Goal: Task Accomplishment & Management: Complete application form

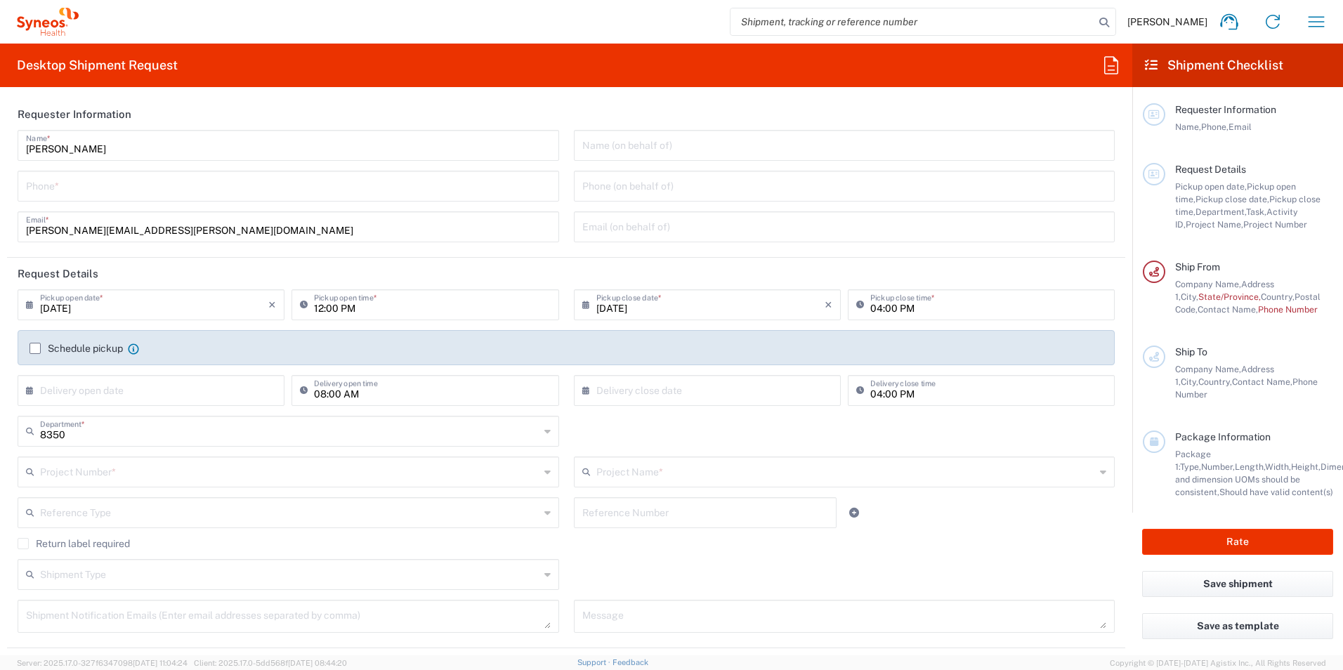
type input "INC Research Clin Svcs [GEOGRAPHIC_DATA]"
click at [1318, 22] on icon "button" at bounding box center [1316, 21] width 16 height 11
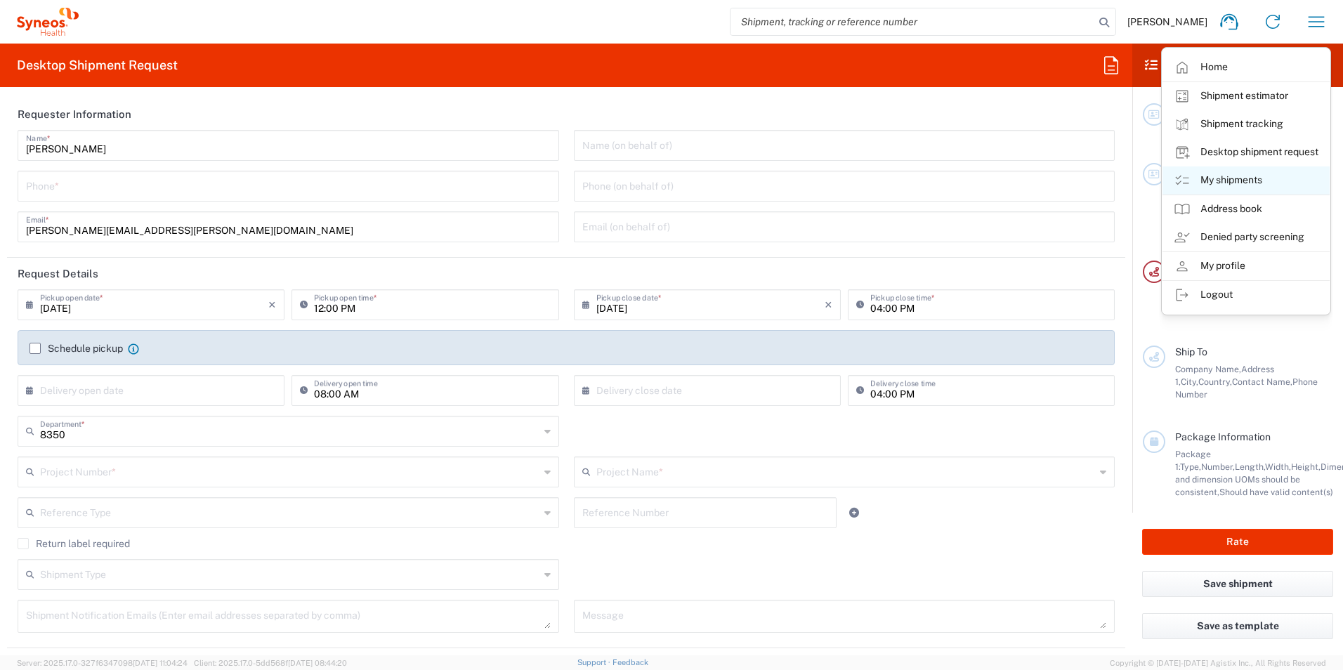
click at [1249, 176] on link "My shipments" at bounding box center [1245, 180] width 167 height 28
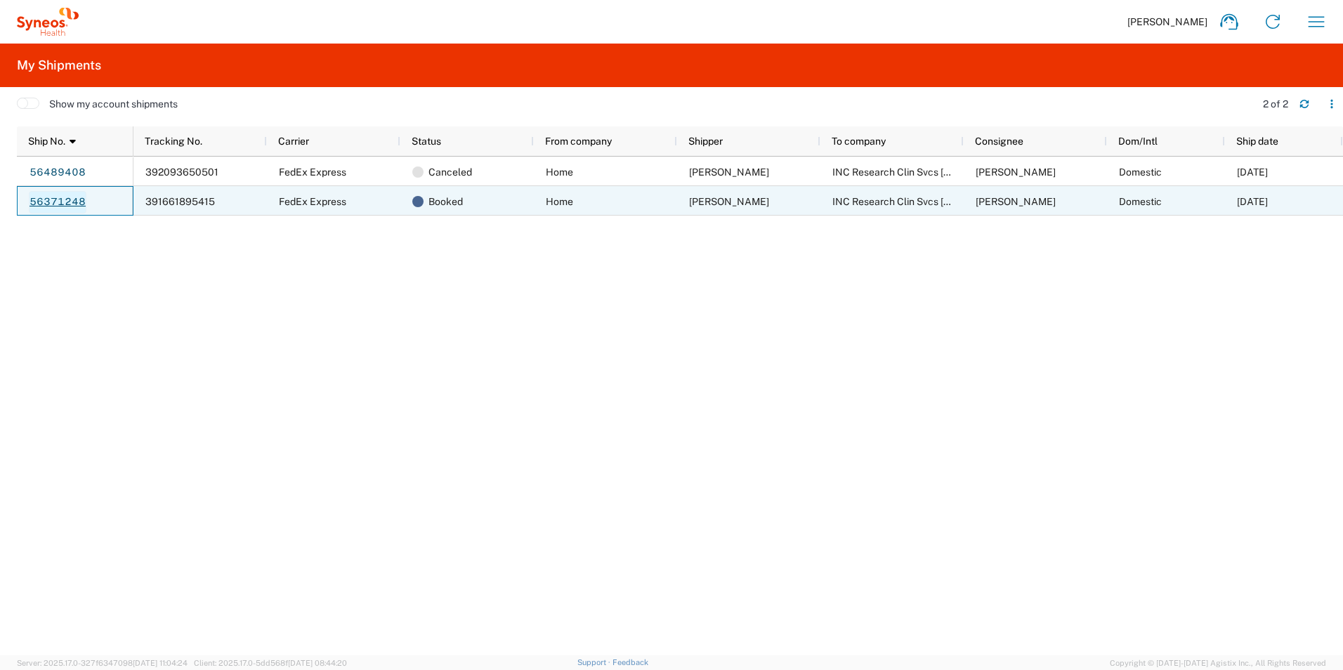
click at [66, 204] on link "56371248" at bounding box center [58, 202] width 58 height 22
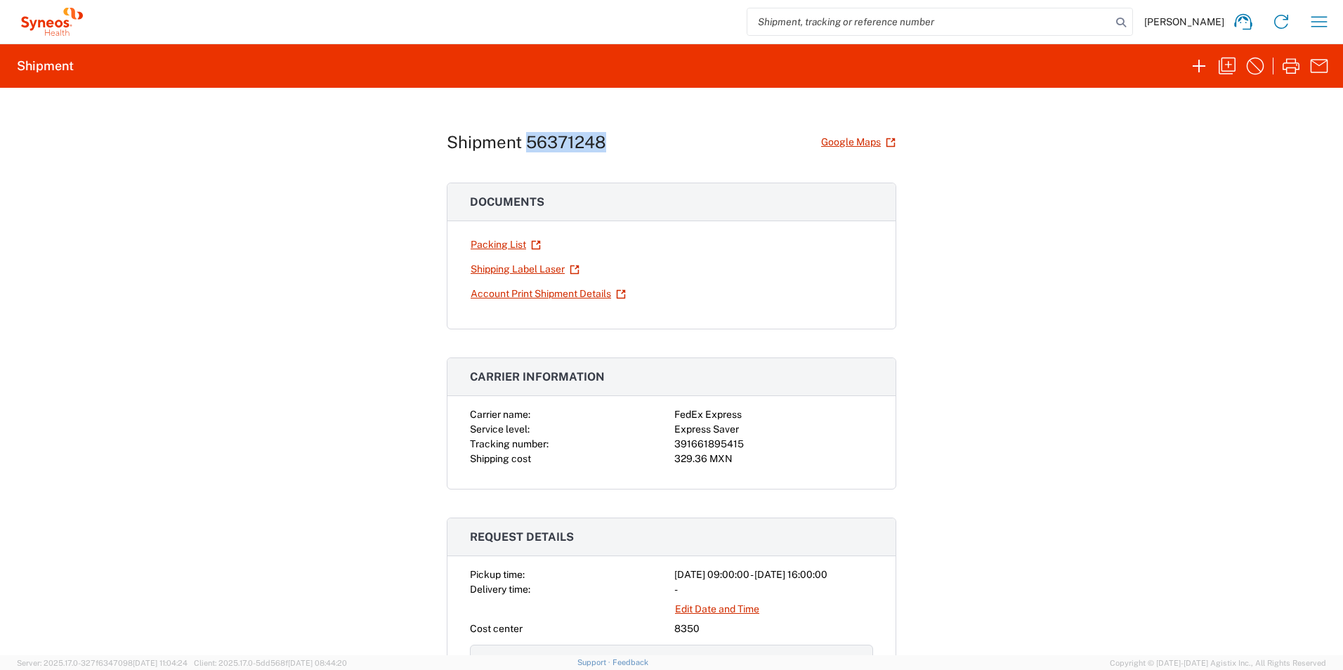
drag, startPoint x: 525, startPoint y: 142, endPoint x: 605, endPoint y: 140, distance: 80.1
click at [605, 140] on div "Shipment 56371248 Google Maps" at bounding box center [671, 142] width 449 height 25
copy h1 "56371248"
click at [1228, 67] on icon "button" at bounding box center [1227, 66] width 22 height 22
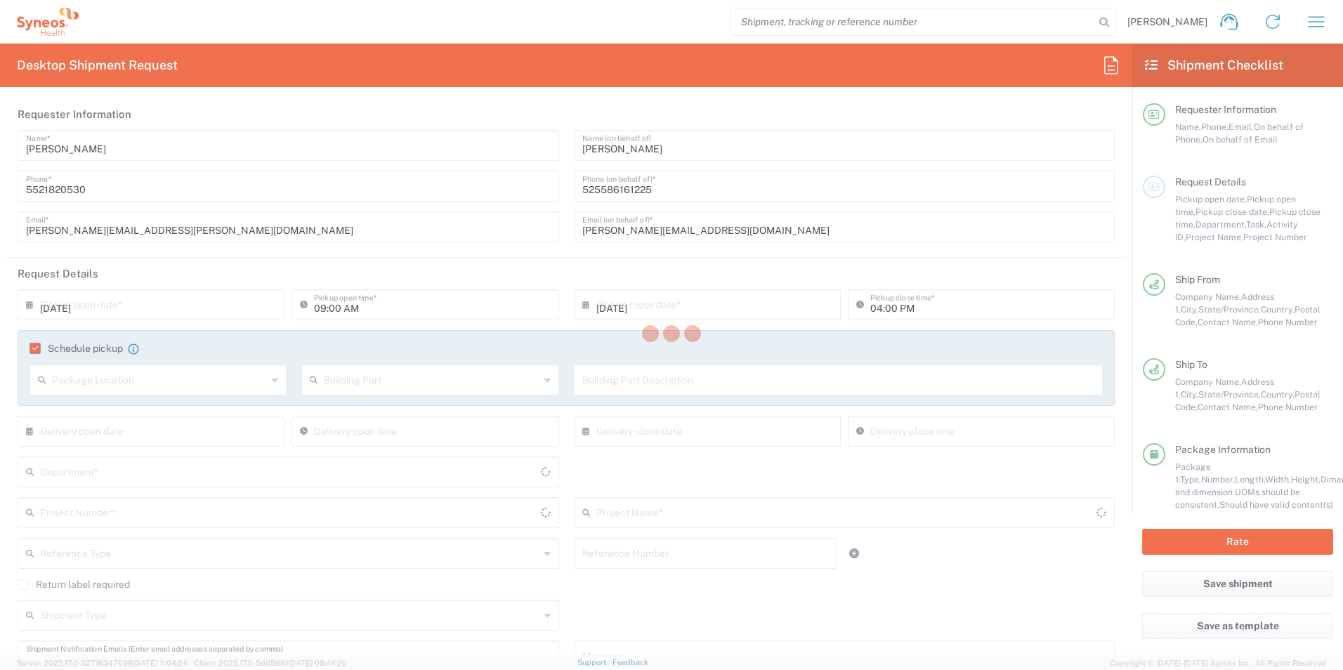
type input "8480"
type input "8480 DEPARTMENTAL EXPENSE"
type input "[GEOGRAPHIC_DATA]"
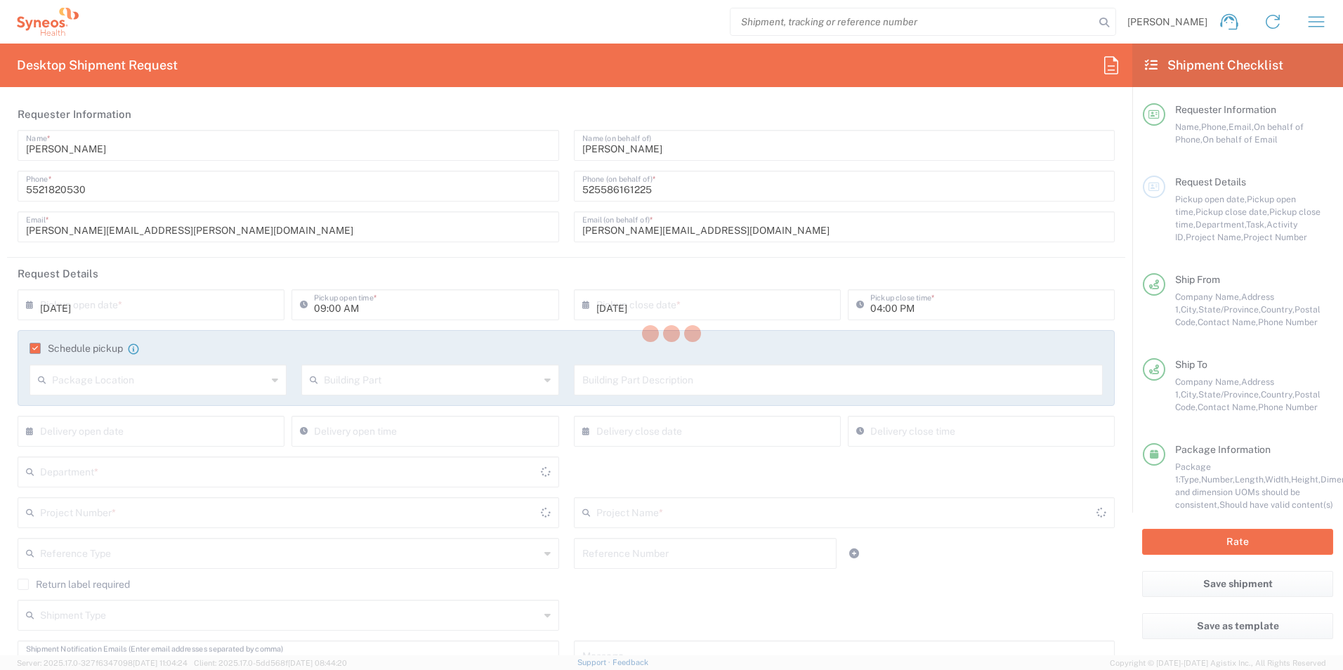
type input "Medium Box"
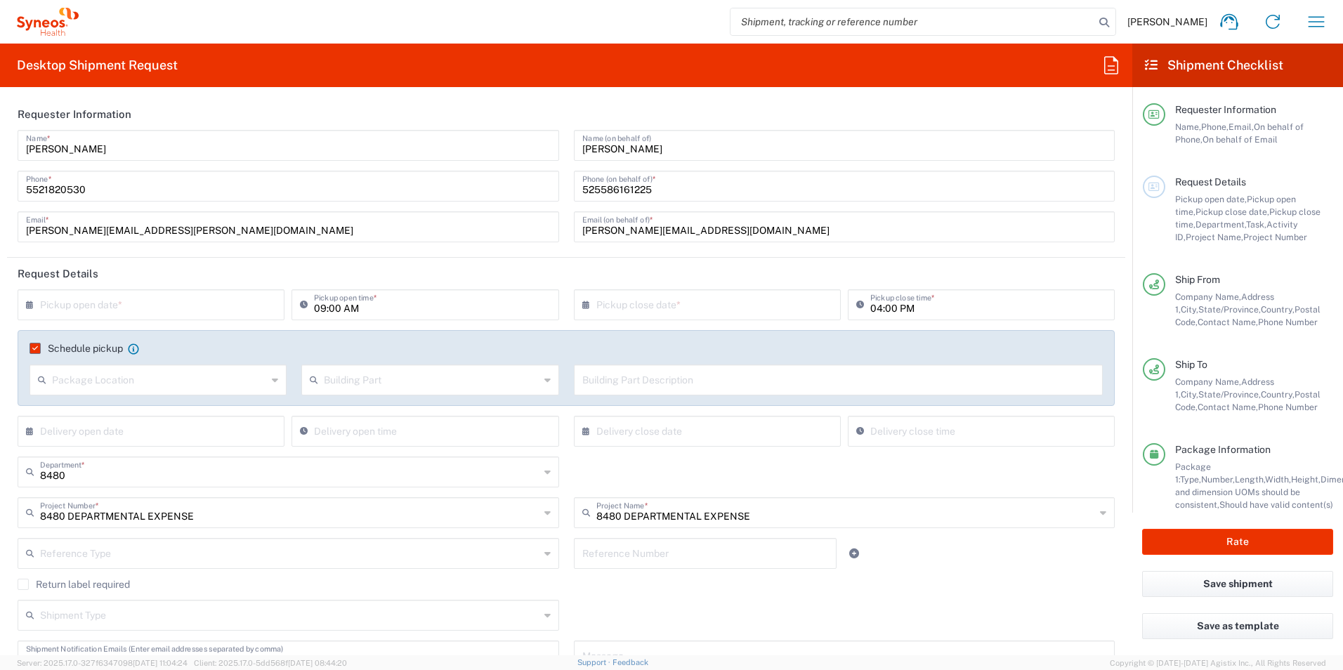
click at [119, 313] on input "text" at bounding box center [154, 303] width 228 height 25
click at [155, 431] on span "20" at bounding box center [153, 432] width 20 height 20
type input "[DATE]"
click at [617, 310] on input "[DATE]" at bounding box center [710, 303] width 228 height 25
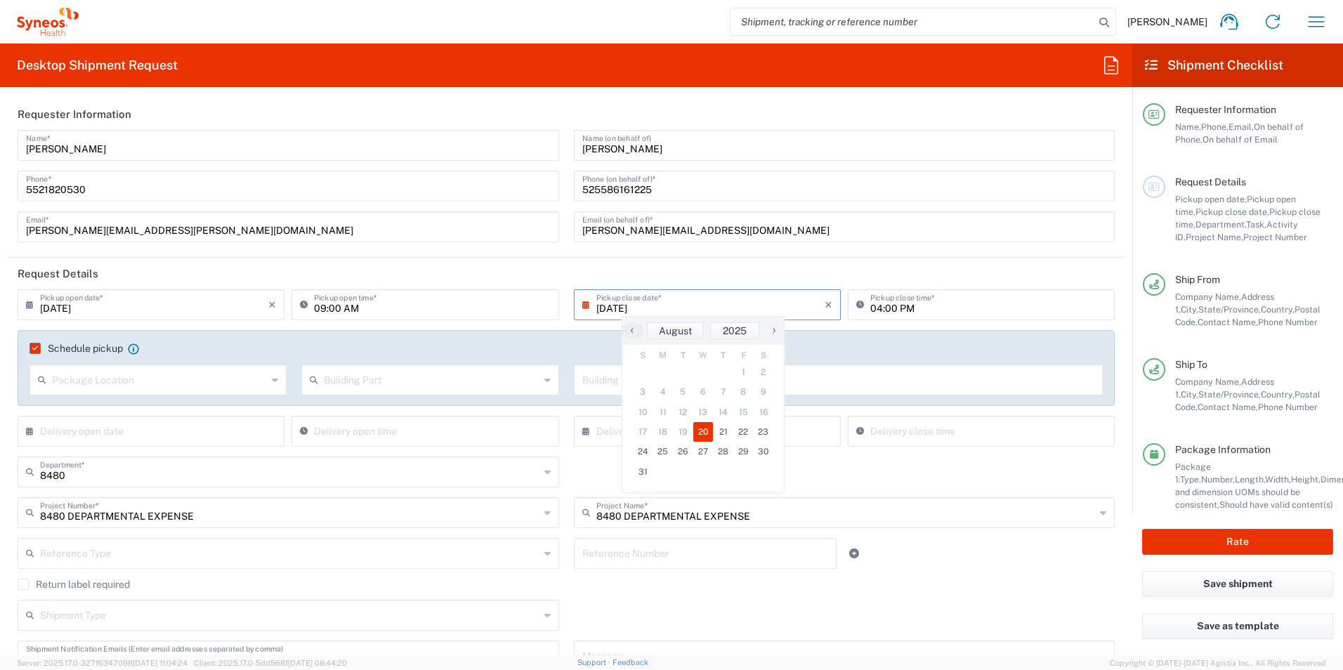
type input "08/25/2025"
click at [1005, 274] on header "Request Details" at bounding box center [566, 274] width 1118 height 32
click at [806, 272] on header "Request Details" at bounding box center [566, 274] width 1118 height 32
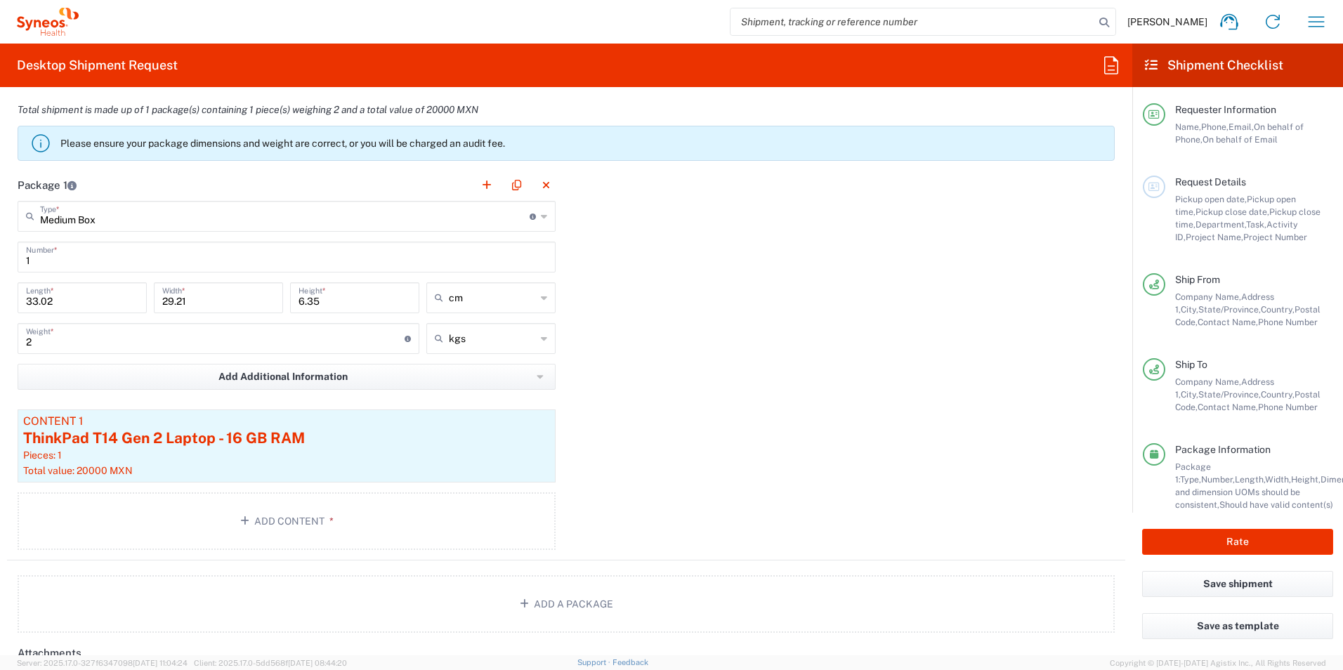
scroll to position [1264, 0]
click at [1218, 537] on button "Rate" at bounding box center [1237, 542] width 191 height 26
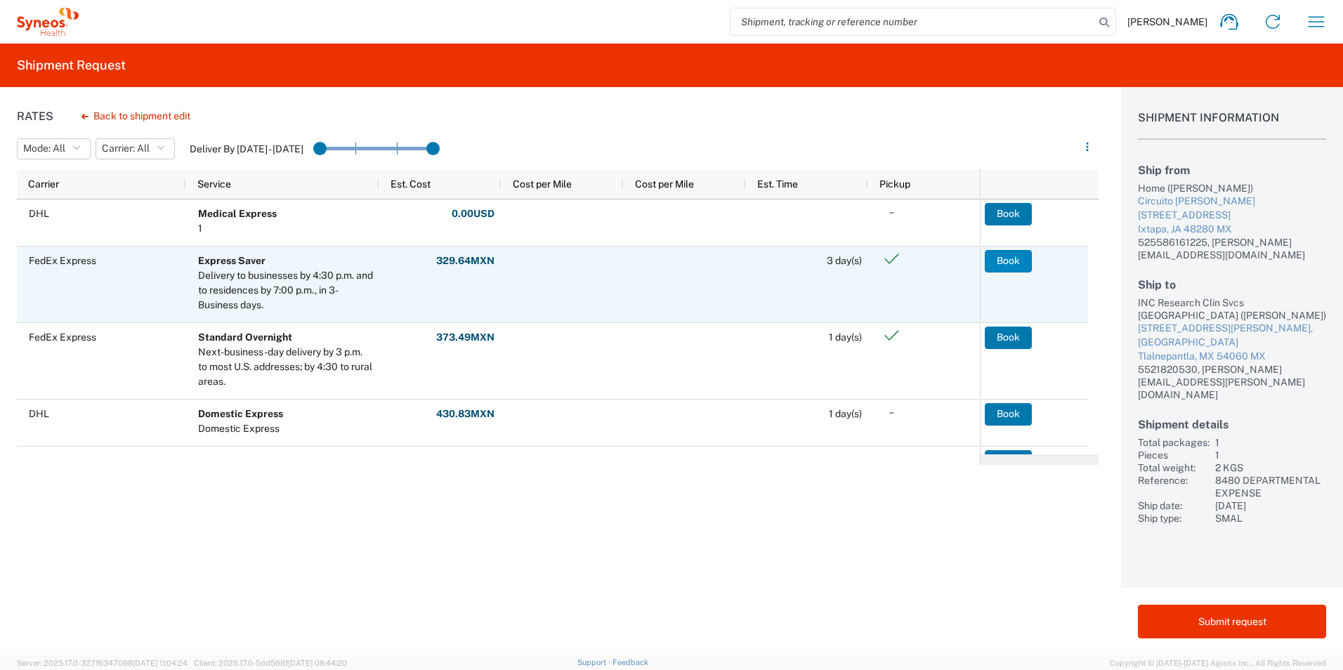
click at [1012, 265] on button "Book" at bounding box center [1008, 261] width 47 height 22
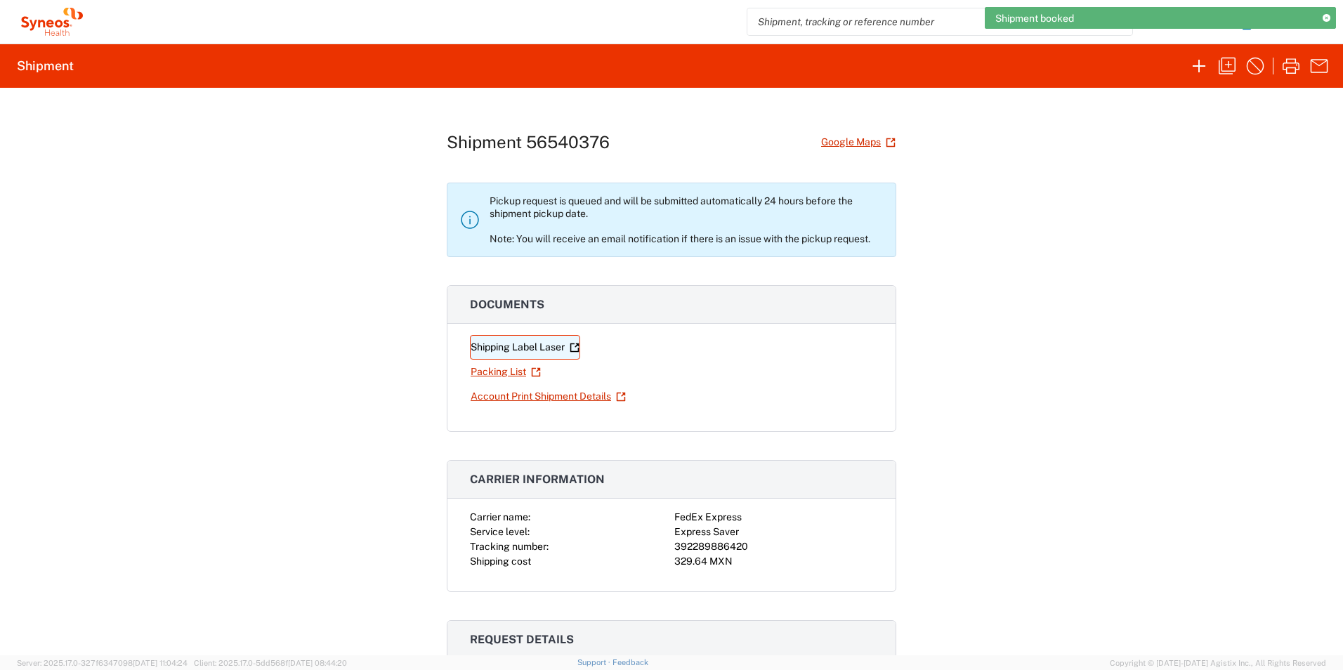
click at [541, 346] on link "Shipping Label Laser" at bounding box center [525, 347] width 110 height 25
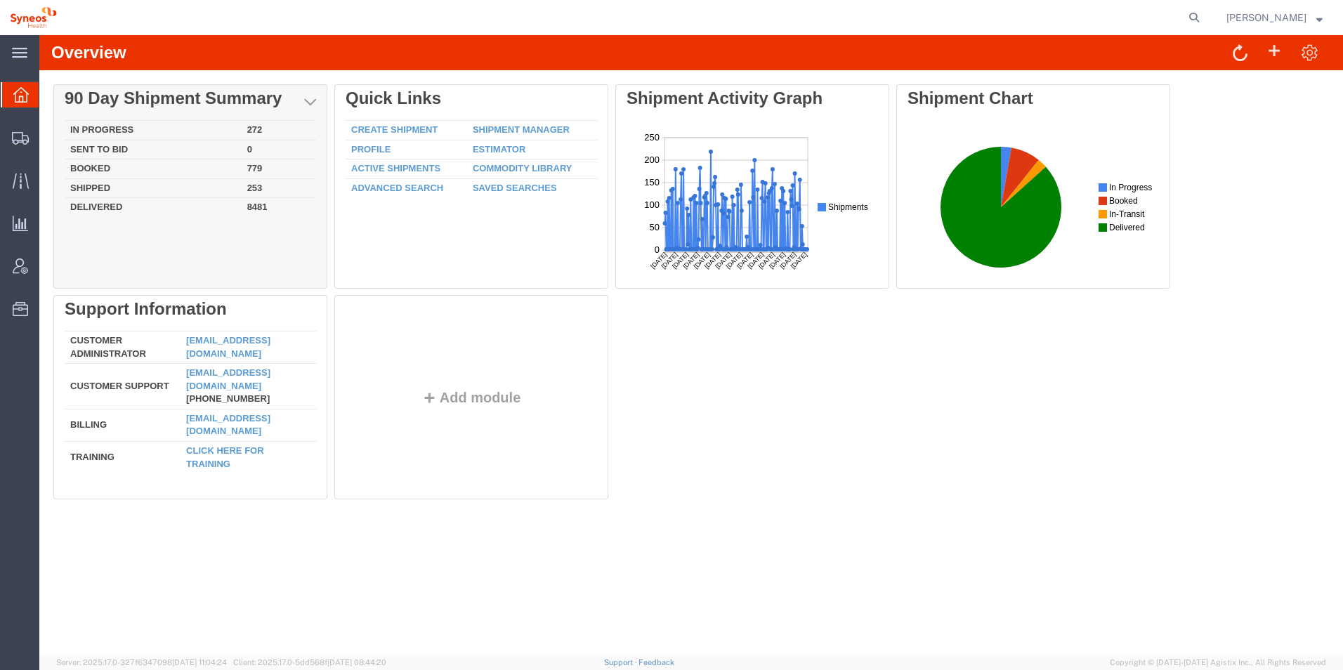
click at [108, 126] on td "In Progress" at bounding box center [153, 131] width 177 height 20
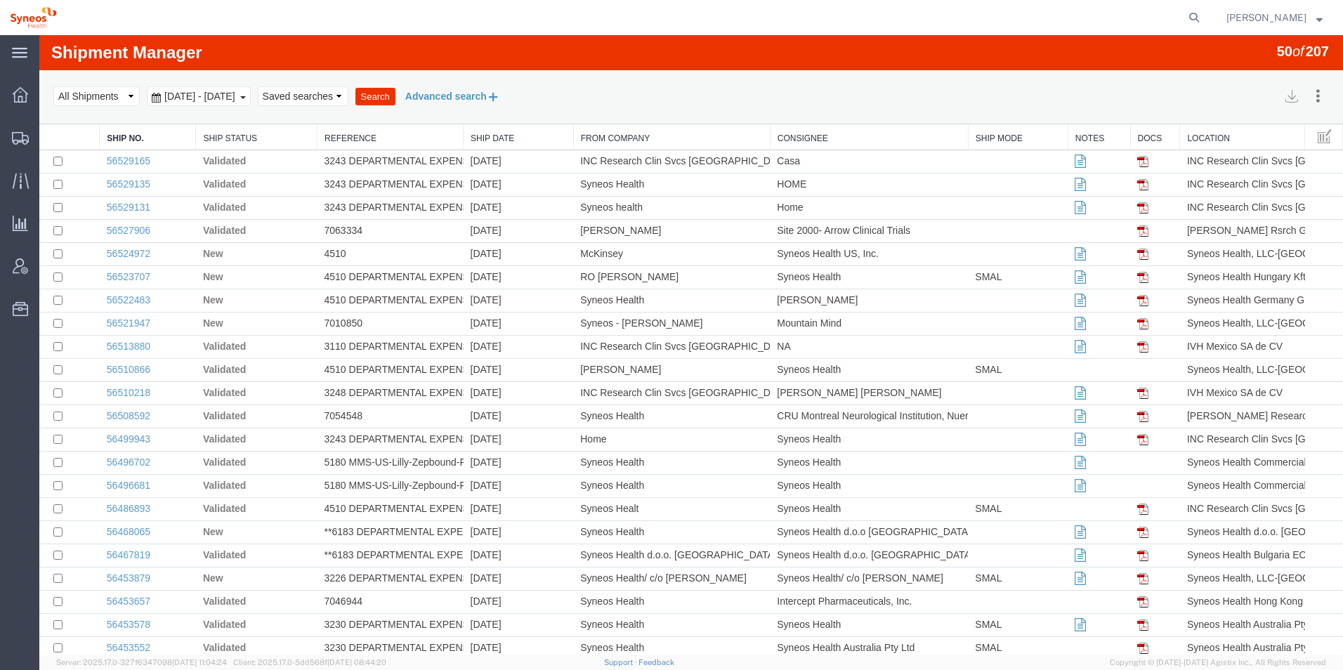
click at [505, 98] on button "Advanced search" at bounding box center [452, 96] width 114 height 24
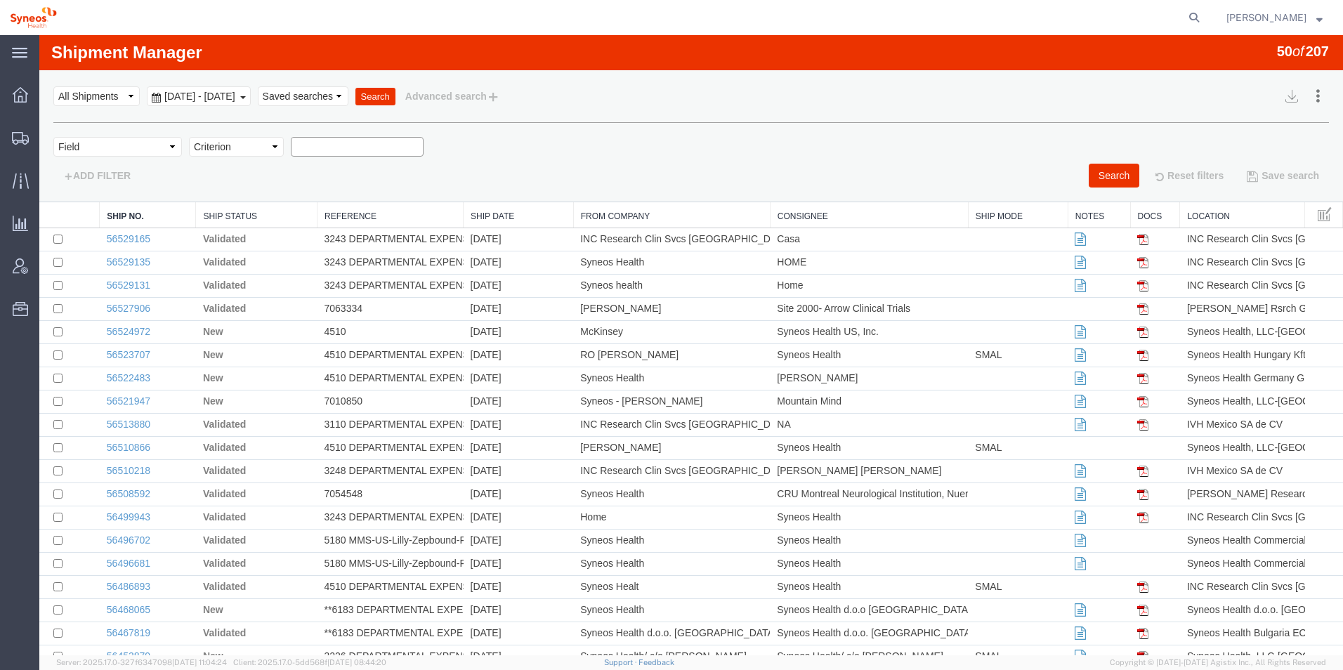
click at [345, 150] on input "text" at bounding box center [357, 147] width 133 height 20
type input "[PERSON_NAME]"
click at [1109, 185] on button "Search" at bounding box center [1114, 176] width 51 height 24
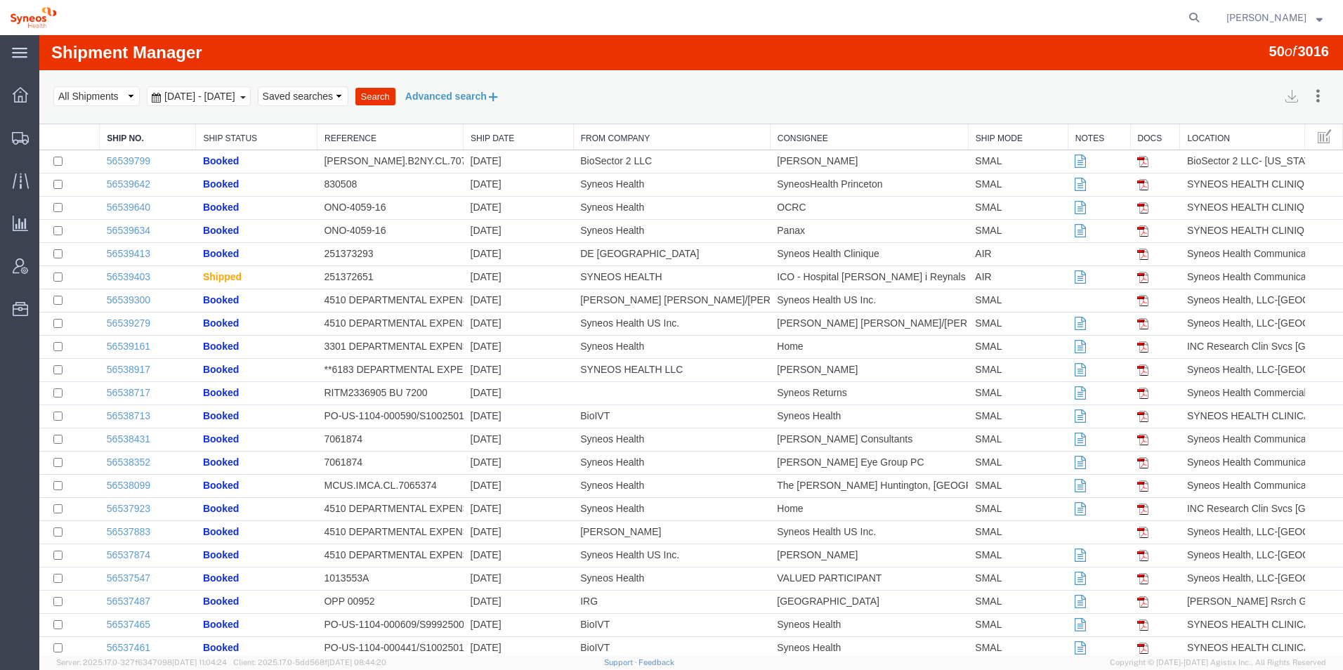
click at [508, 96] on button "Advanced search" at bounding box center [452, 96] width 114 height 24
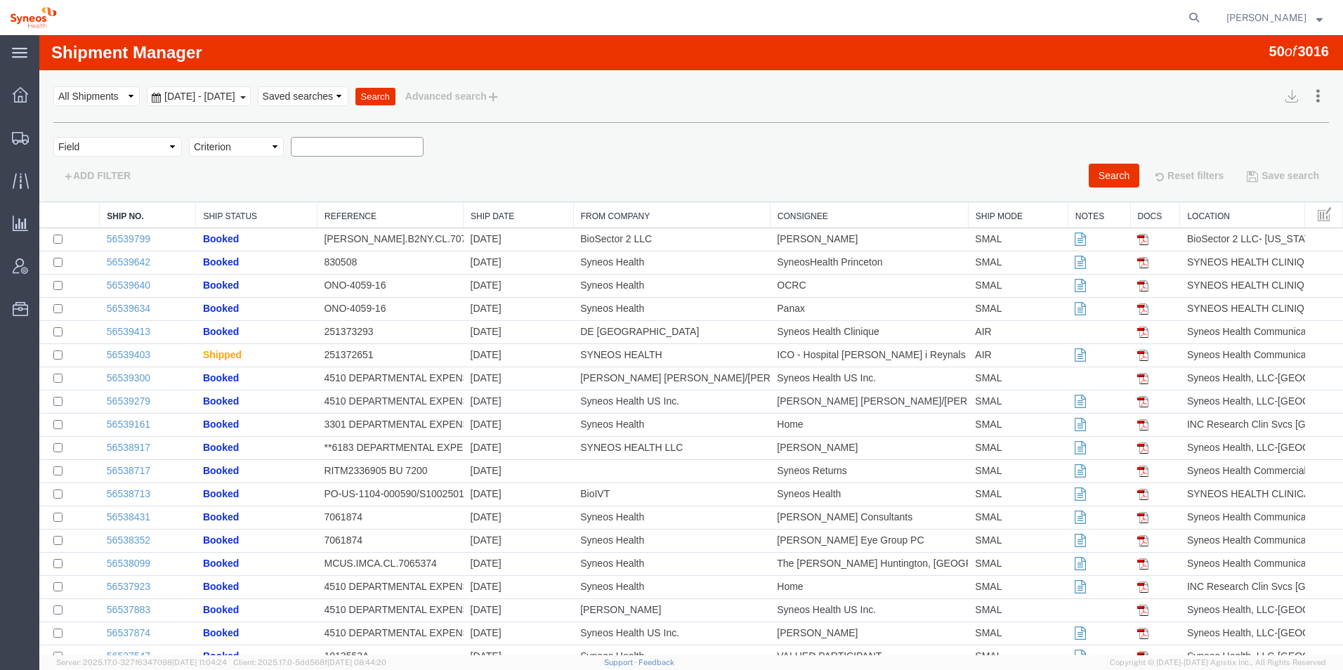
click at [337, 143] on input "text" at bounding box center [357, 147] width 133 height 20
type input "rentata"
click at [1099, 176] on button "Search" at bounding box center [1114, 176] width 51 height 24
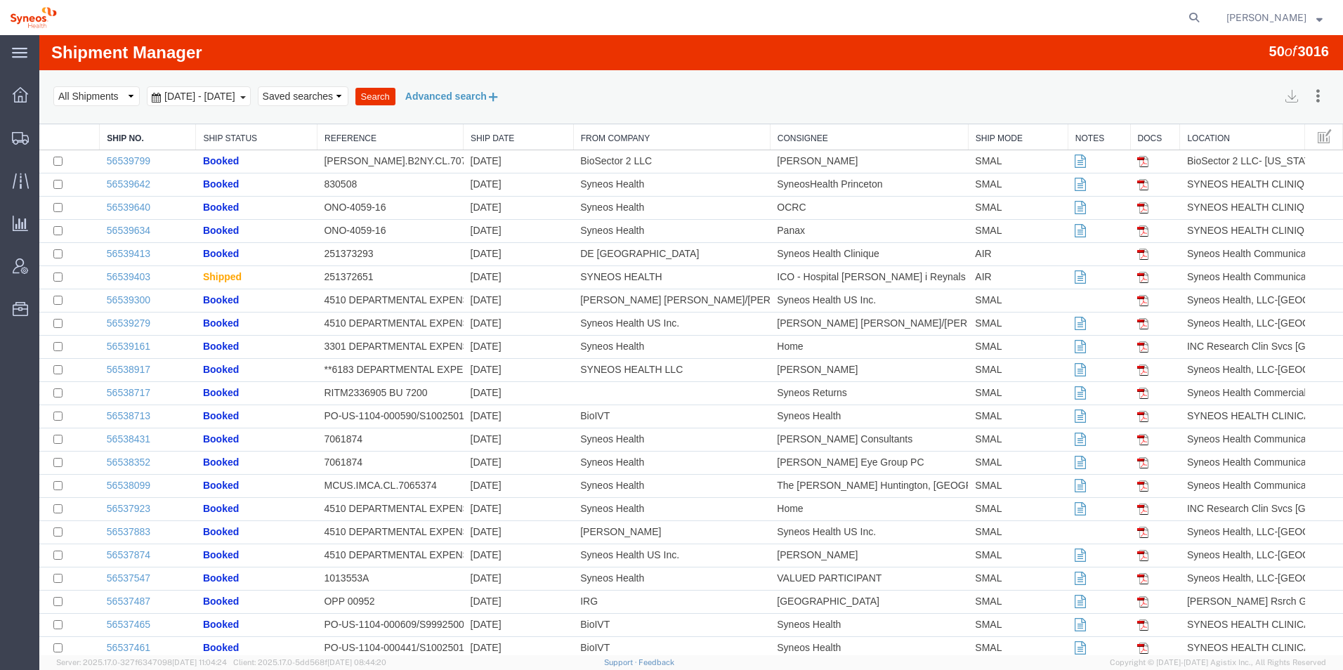
click at [498, 100] on button "Advanced search" at bounding box center [452, 96] width 114 height 24
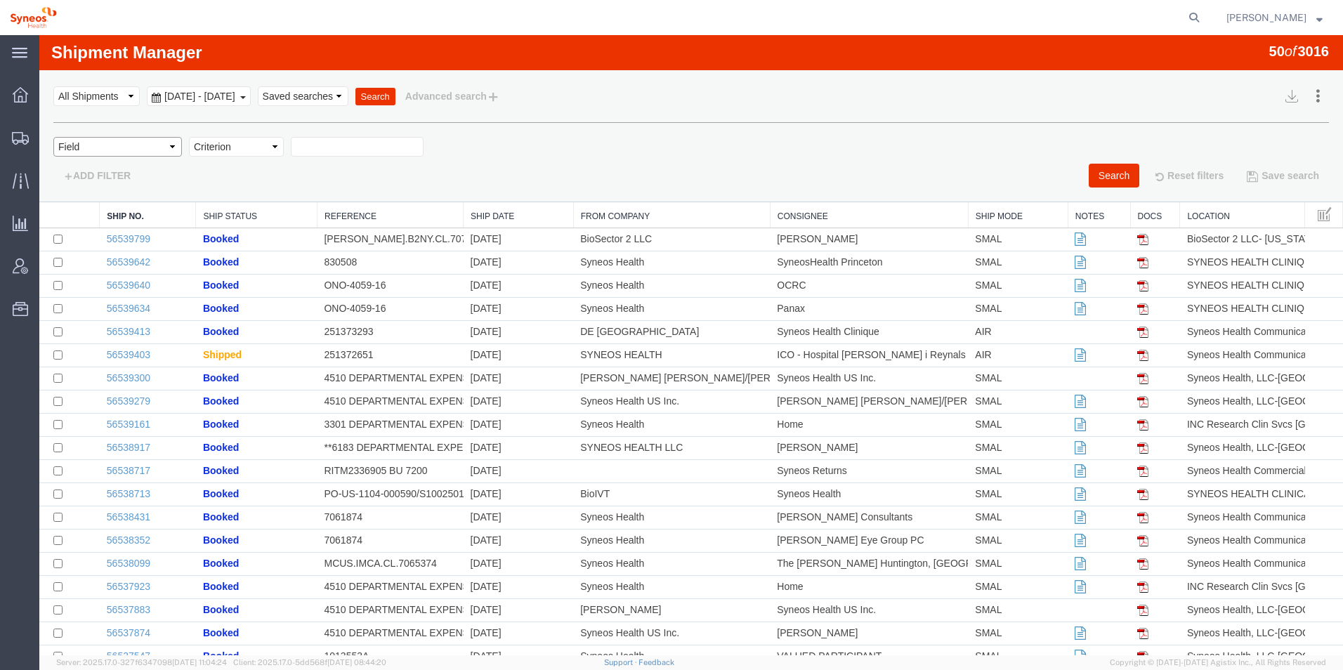
click at [169, 146] on select "Field Account Account Carrier Identifier Actual Delivery Date Actual Ship Date …" at bounding box center [117, 147] width 129 height 20
select select "createdby"
click at [53, 137] on select "Field Account Account Carrier Identifier Actual Delivery Date Actual Ship Date …" at bounding box center [117, 147] width 129 height 20
click at [336, 147] on input "text" at bounding box center [357, 147] width 133 height 20
click at [255, 145] on select "Criterion contains does not contain is is blank is not blank starts with" at bounding box center [236, 147] width 95 height 20
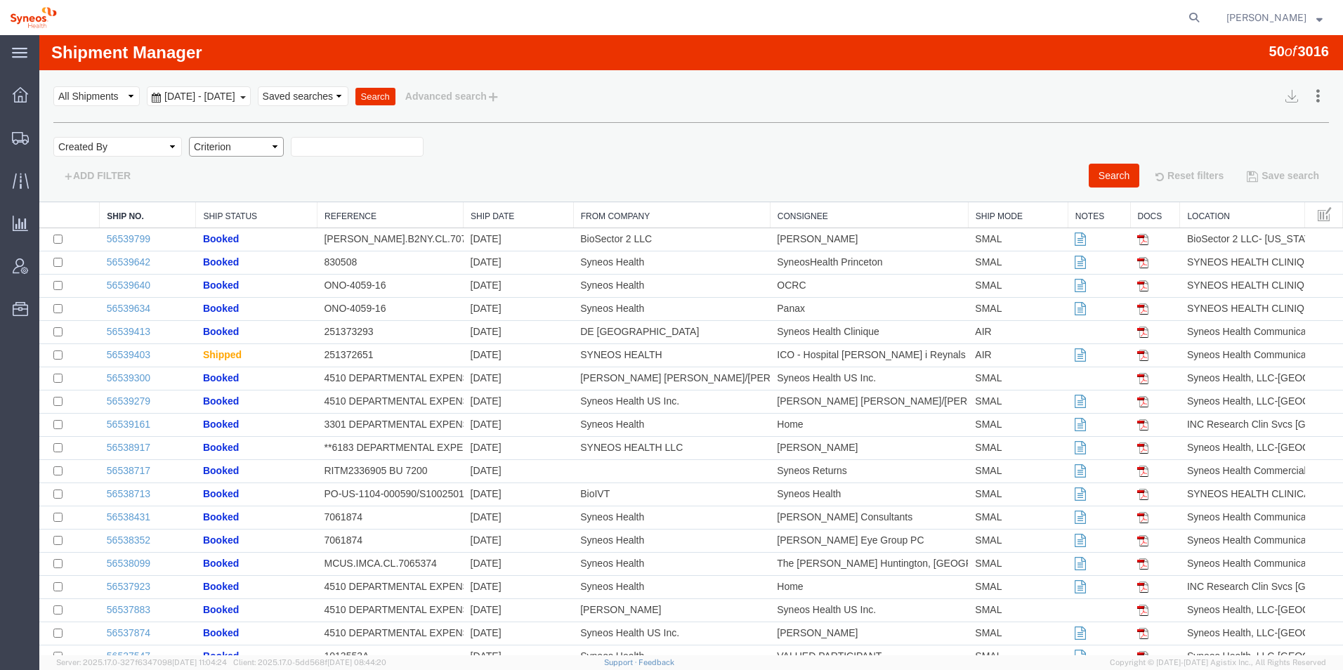
select select "contains"
click at [189, 137] on select "Criterion contains does not contain is is blank is not blank starts with" at bounding box center [236, 147] width 95 height 20
click at [333, 151] on input "text" at bounding box center [357, 147] width 133 height 20
type input "[PERSON_NAME]"
click at [1096, 173] on button "Search" at bounding box center [1114, 176] width 51 height 24
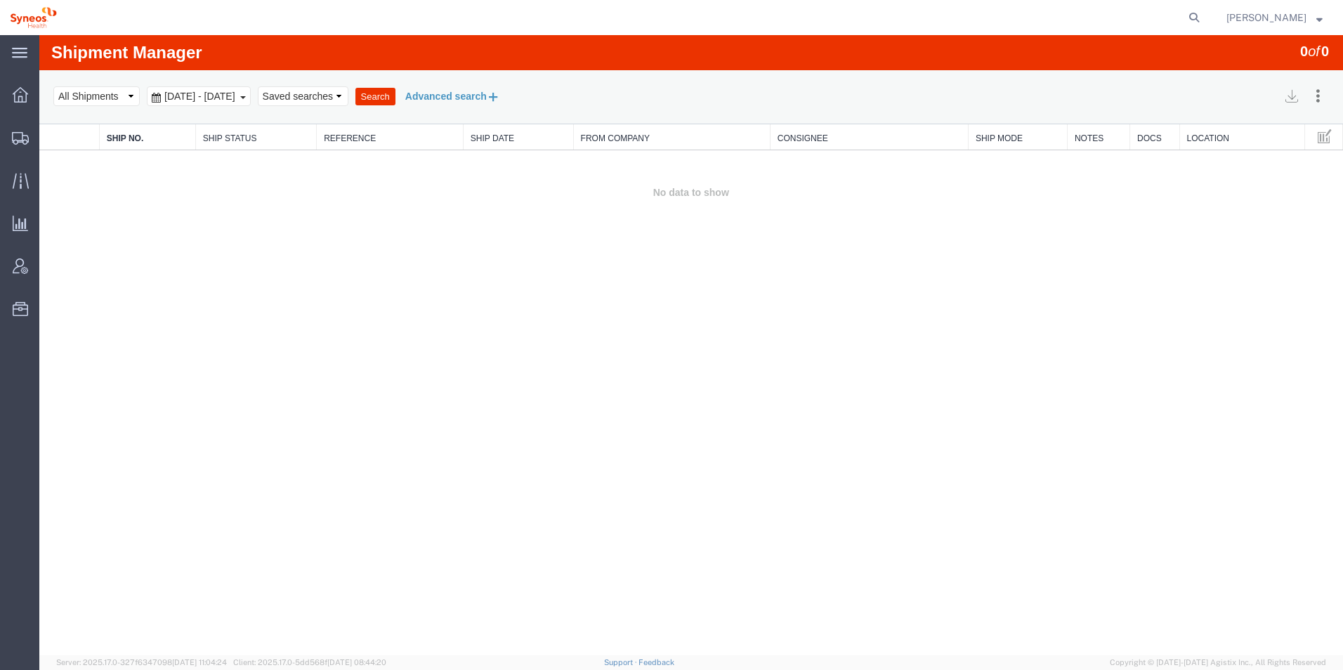
click at [504, 98] on button "Advanced search" at bounding box center [452, 96] width 114 height 24
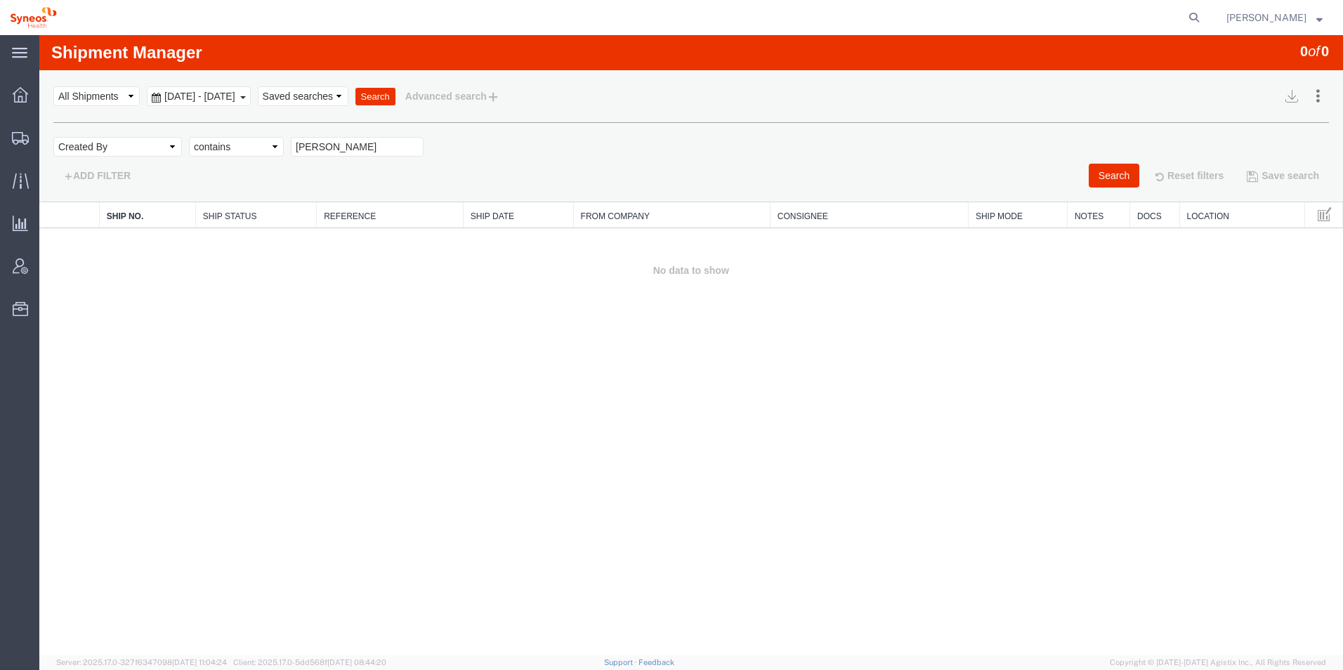
click at [246, 98] on b at bounding box center [243, 97] width 6 height 3
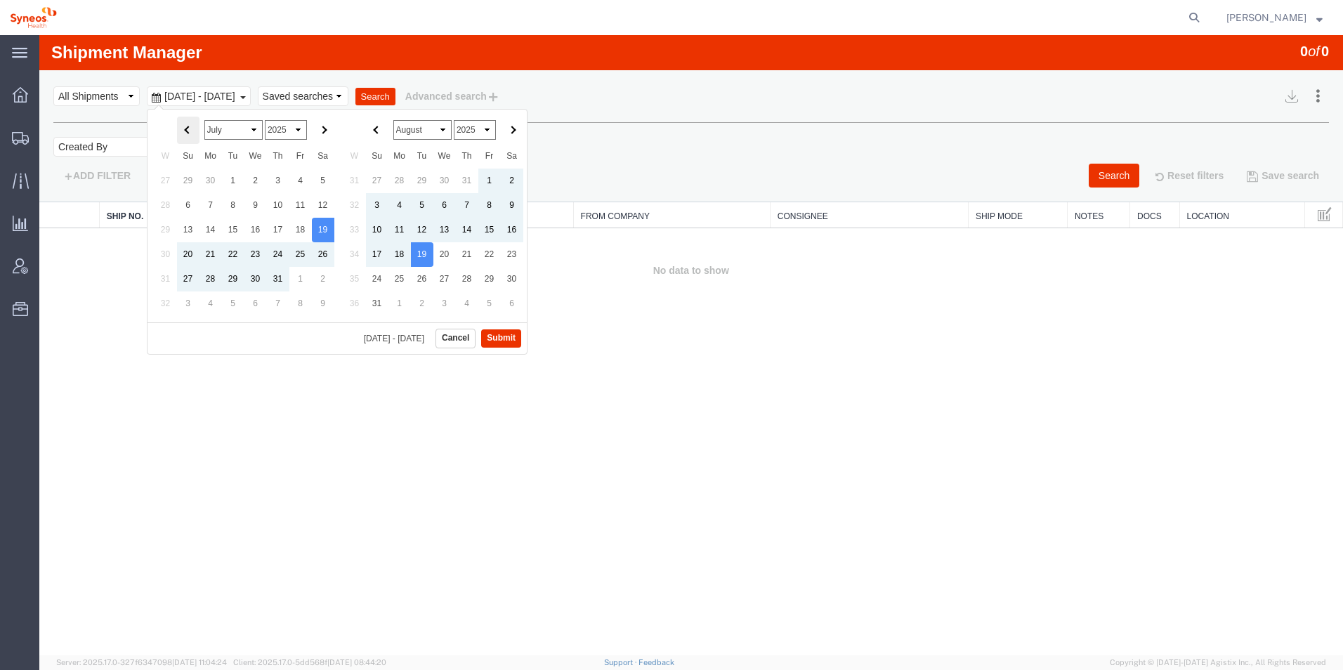
click at [185, 126] on th at bounding box center [188, 130] width 22 height 27
click at [511, 341] on button "Submit" at bounding box center [501, 338] width 40 height 18
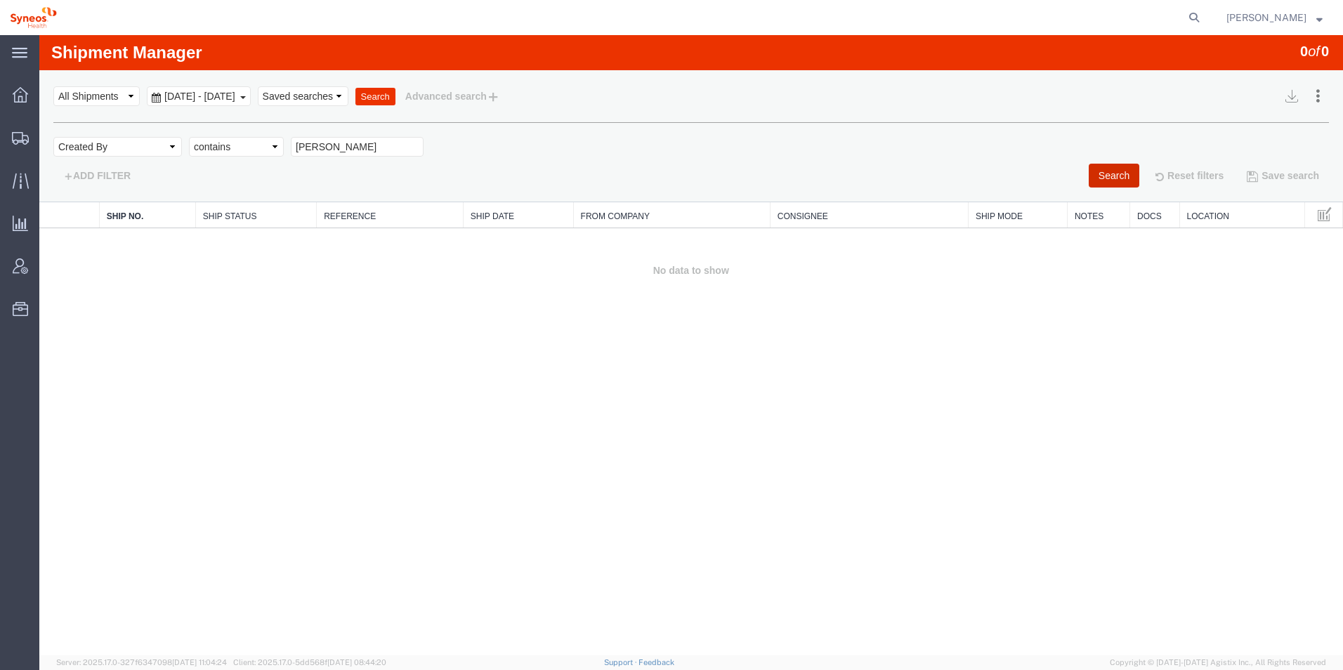
click at [1106, 177] on button "Search" at bounding box center [1114, 176] width 51 height 24
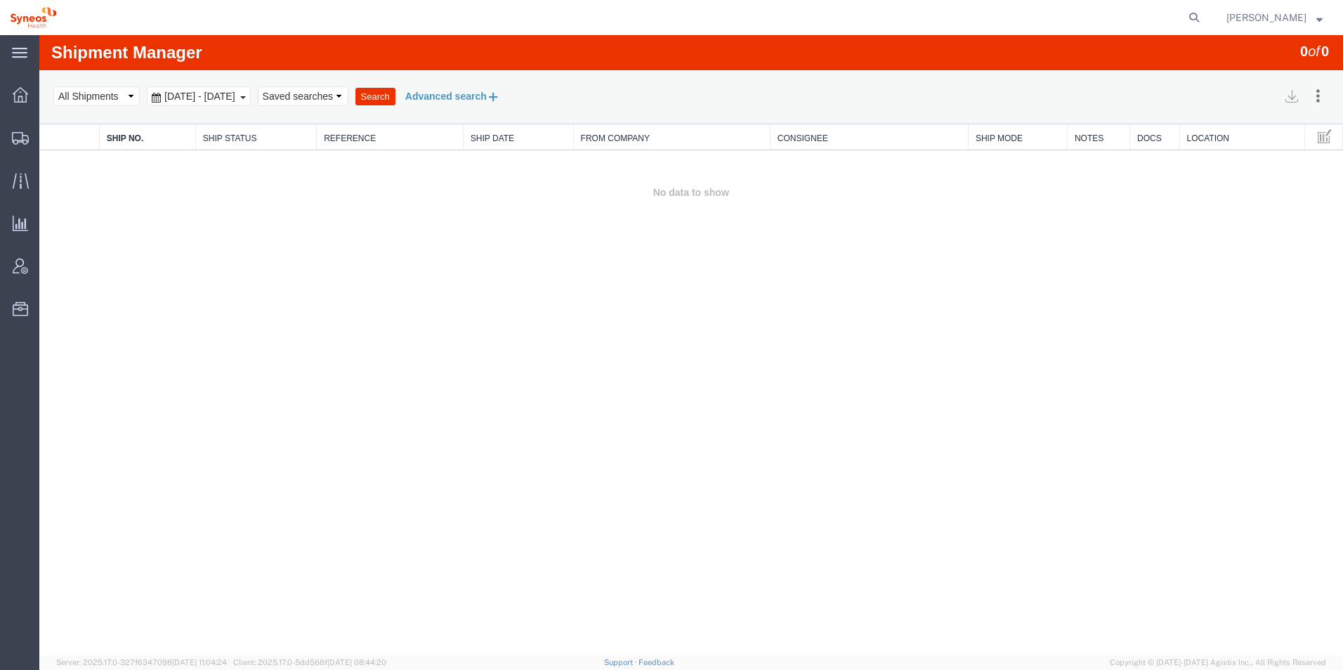
click at [510, 96] on button "Advanced search" at bounding box center [452, 96] width 114 height 24
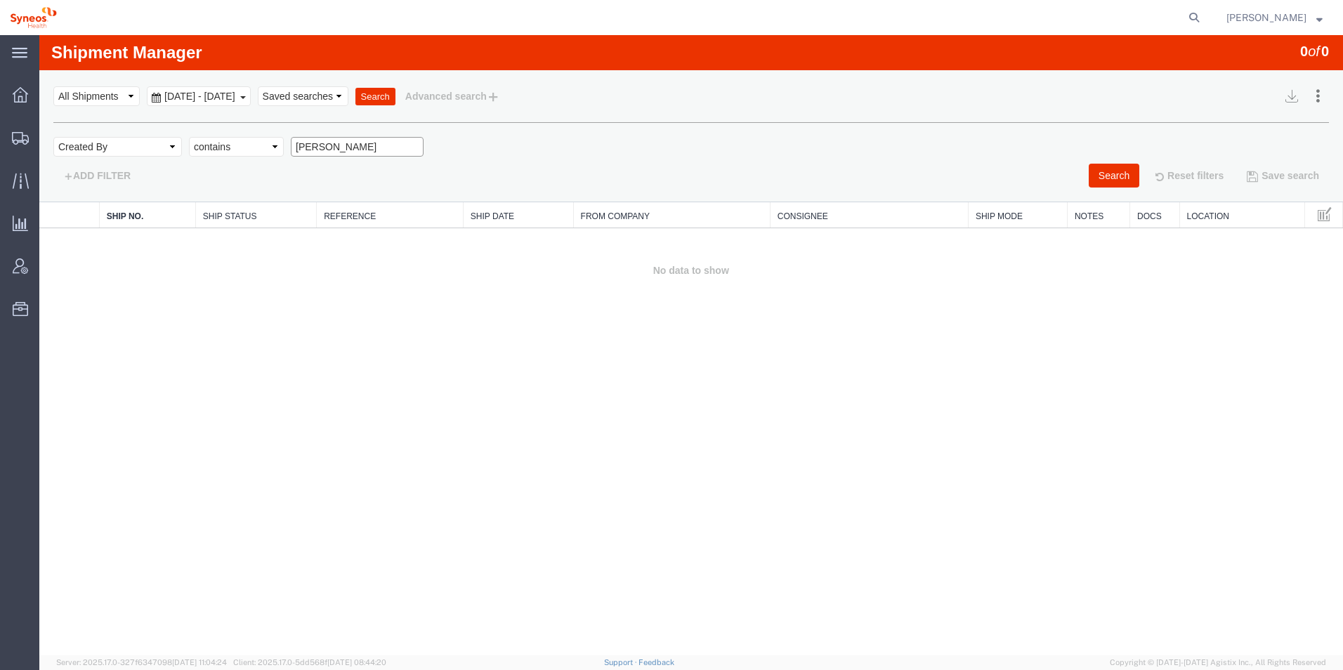
click at [336, 146] on input "[PERSON_NAME]" at bounding box center [357, 147] width 133 height 20
type input "[PERSON_NAME]"
click at [1098, 174] on button "Search" at bounding box center [1114, 176] width 51 height 24
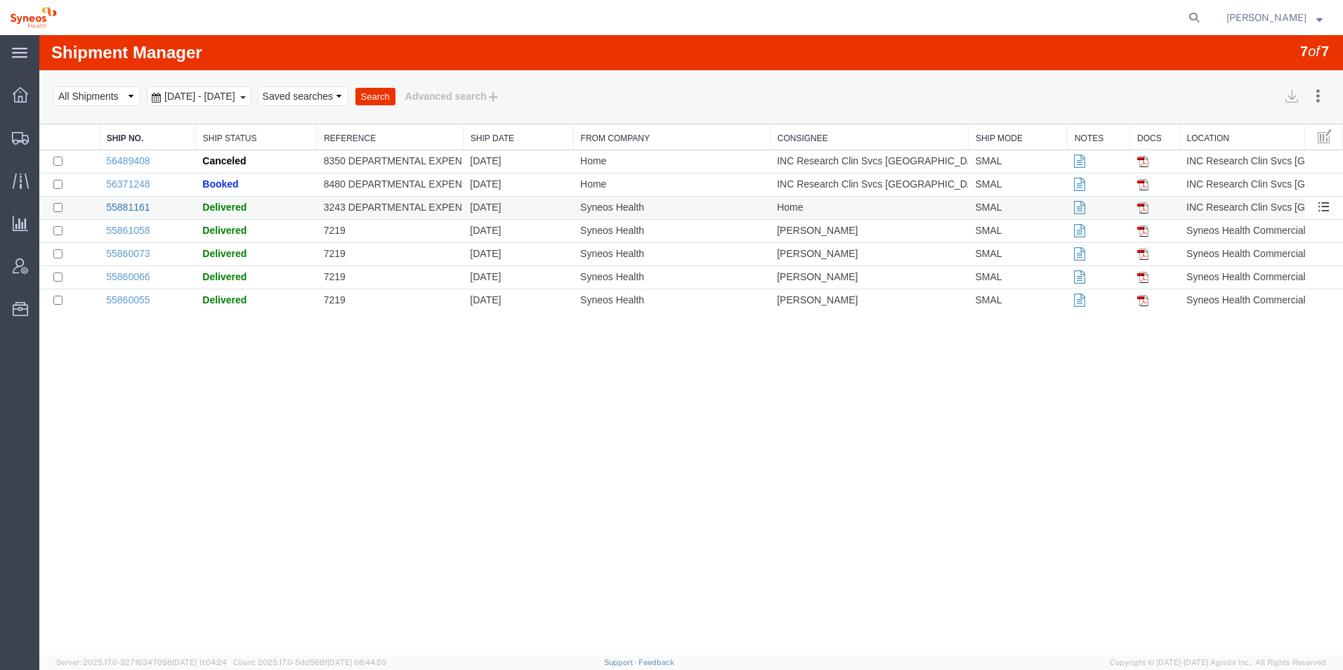
click at [136, 206] on link "55881161" at bounding box center [128, 207] width 44 height 11
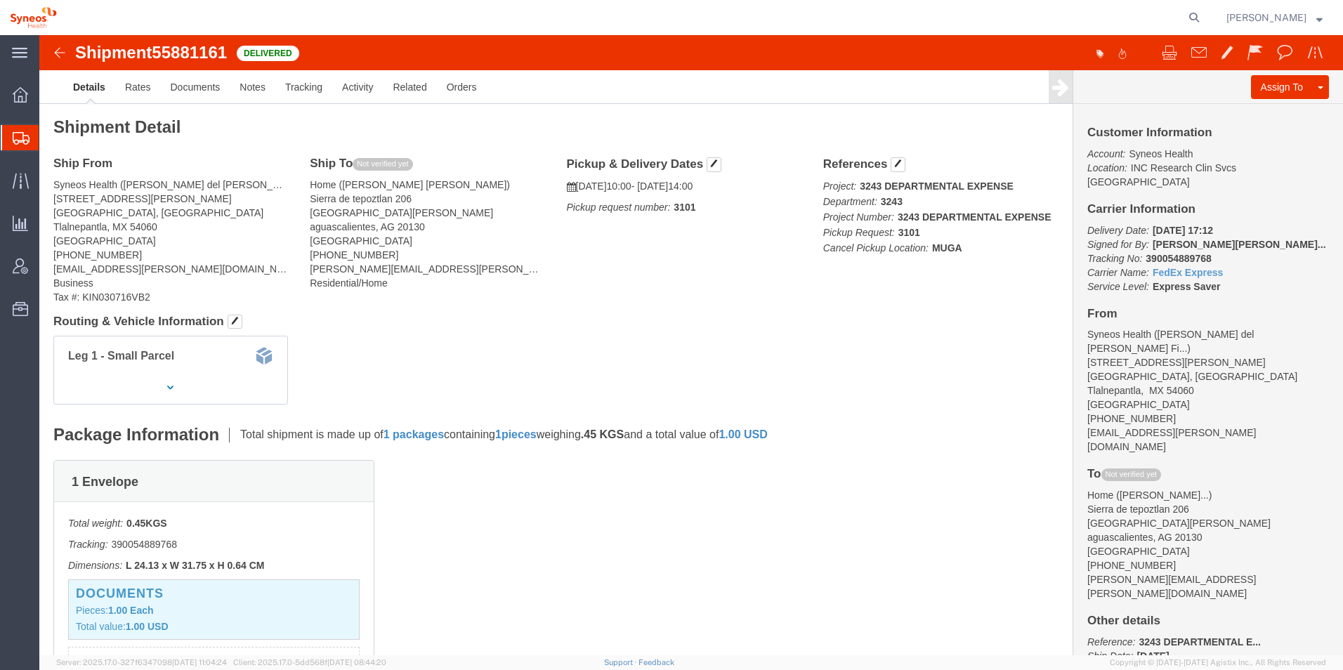
click img
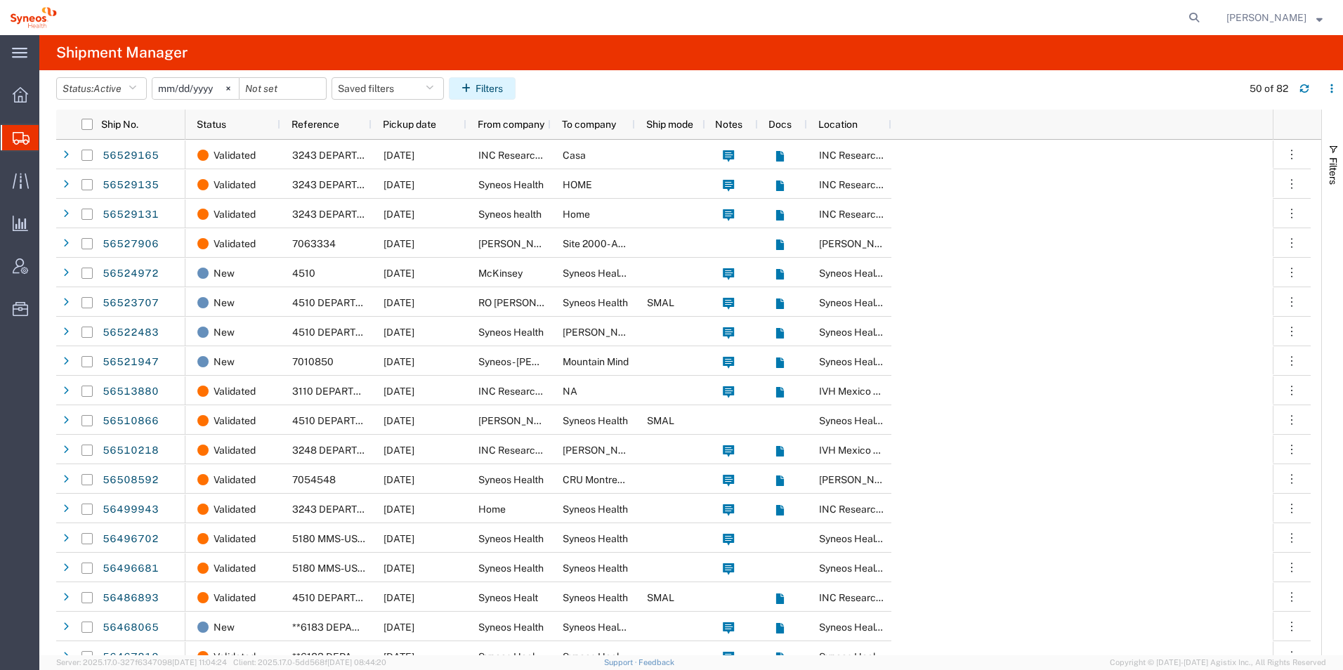
click at [499, 87] on button "Filters" at bounding box center [482, 88] width 67 height 22
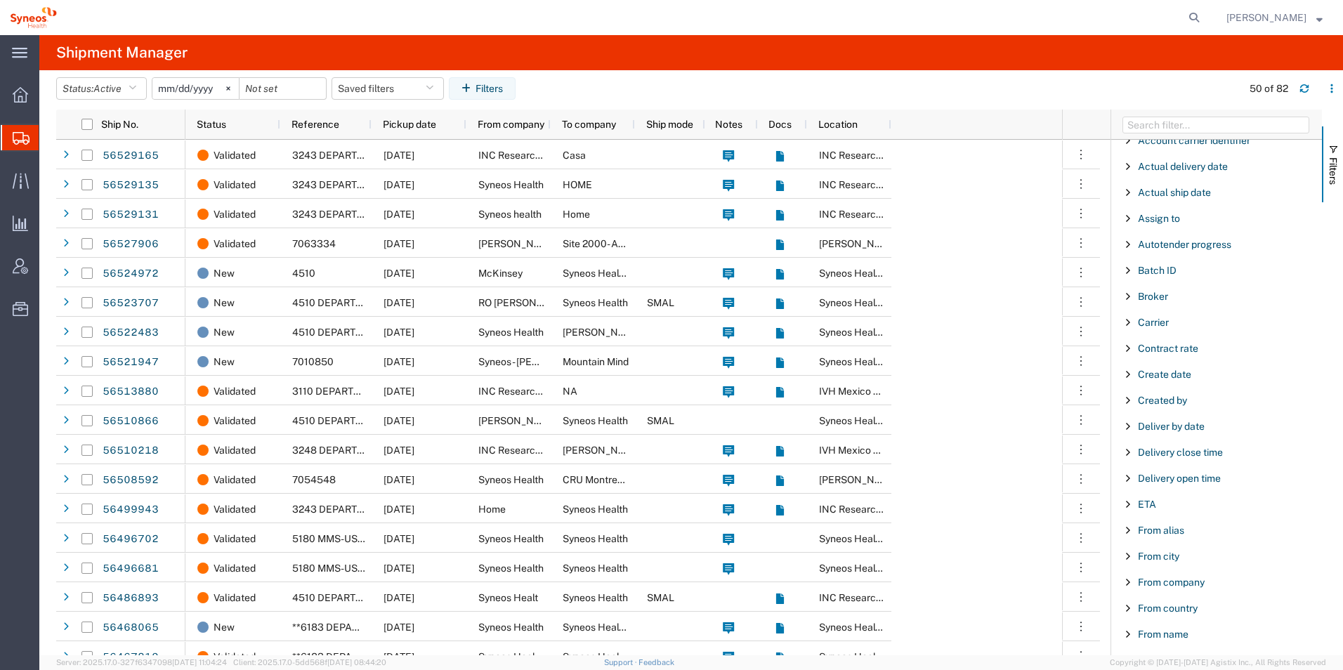
scroll to position [6, 0]
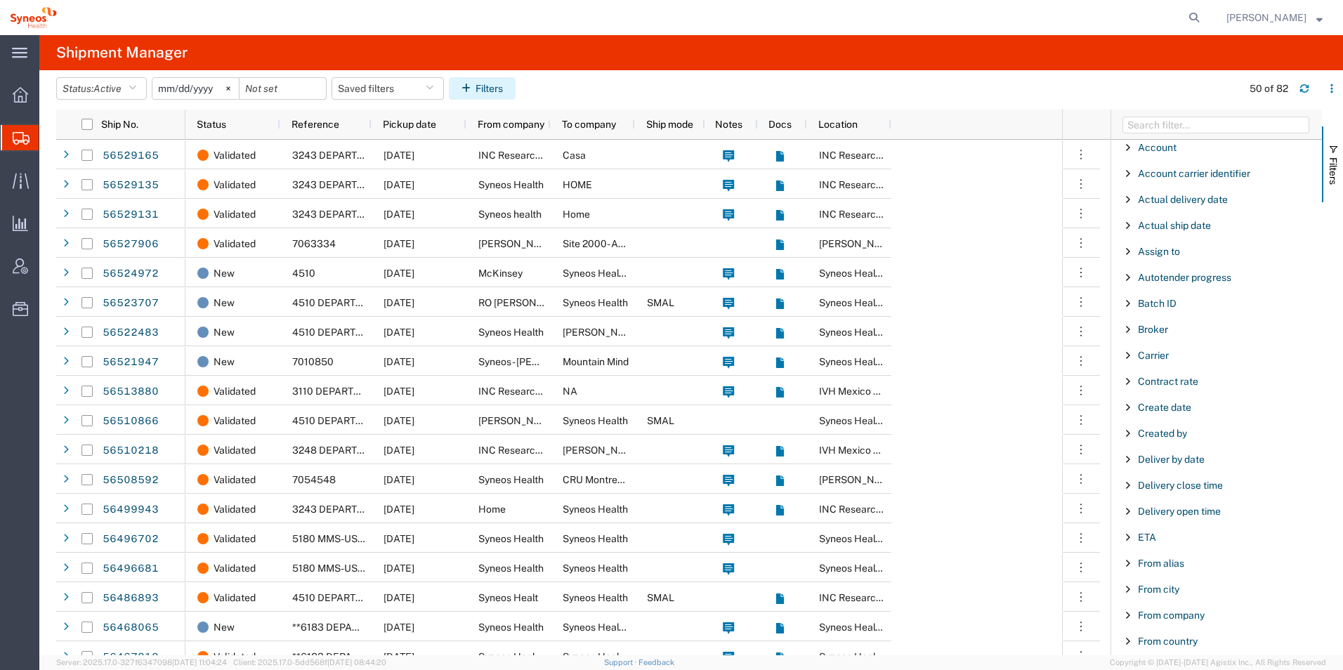
click at [494, 93] on button "Filters" at bounding box center [482, 88] width 67 height 22
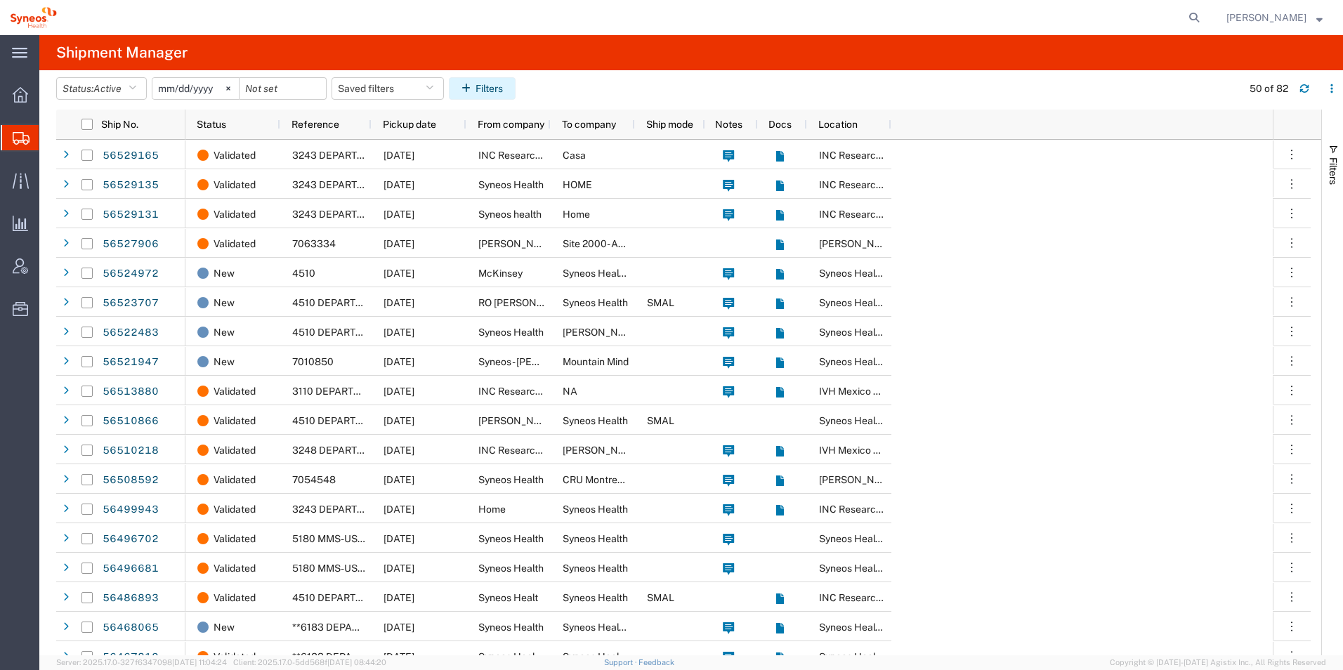
click at [494, 93] on button "Filters" at bounding box center [482, 88] width 67 height 22
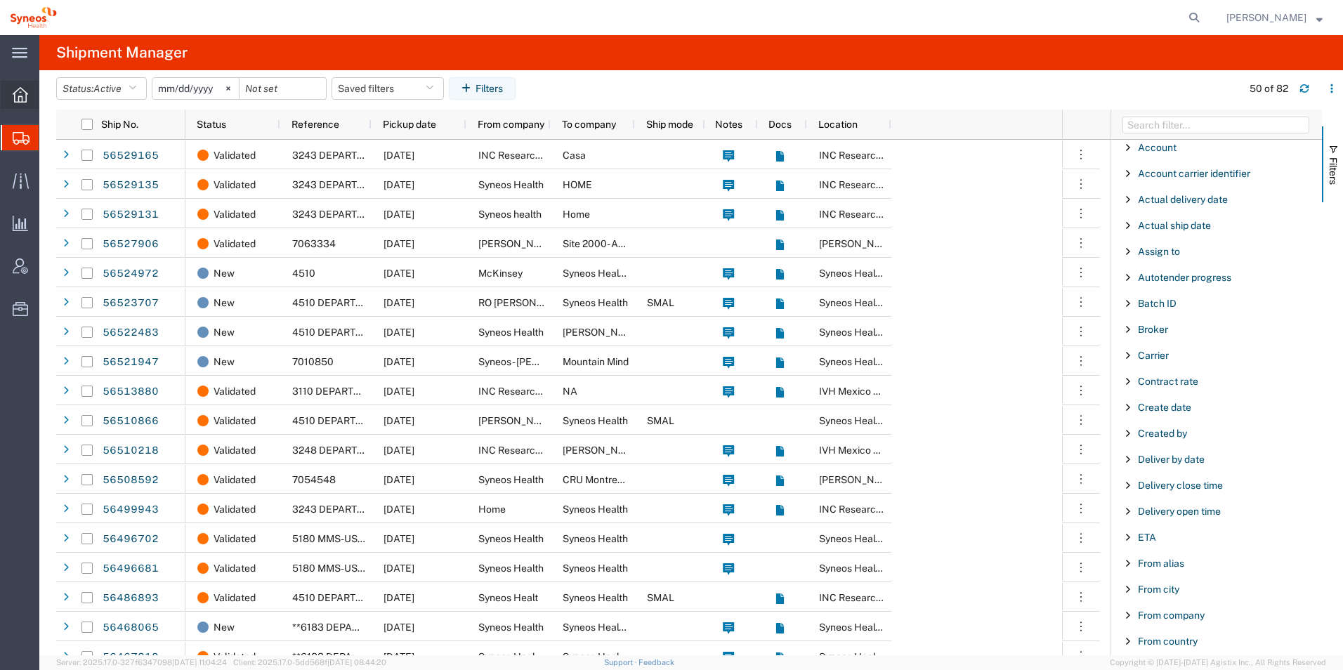
click at [26, 92] on icon at bounding box center [20, 94] width 15 height 15
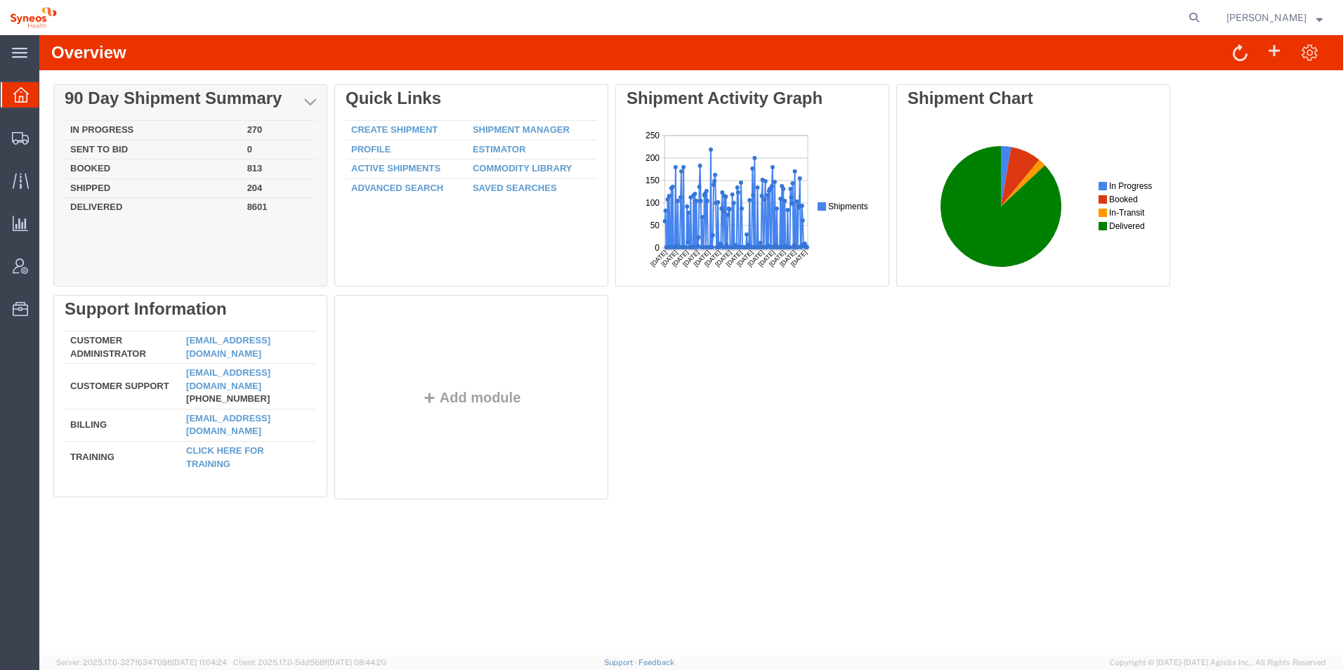
click at [254, 168] on td "813" at bounding box center [279, 169] width 74 height 20
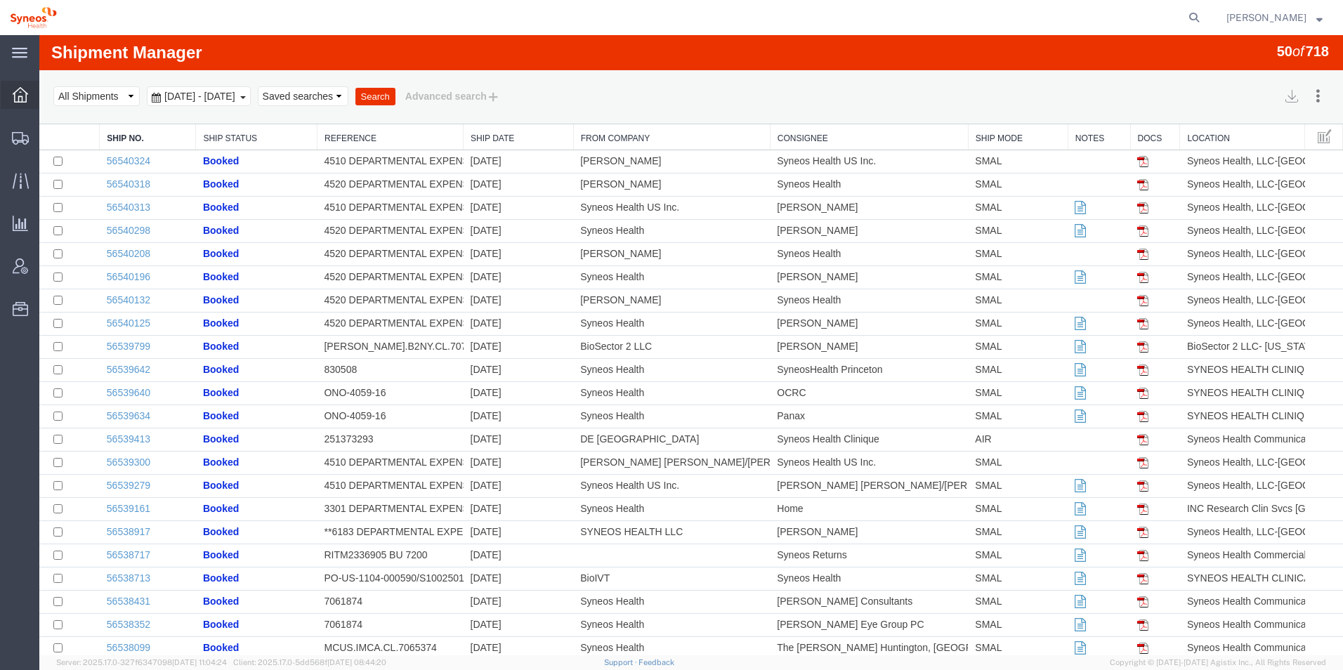
click at [15, 101] on icon at bounding box center [20, 94] width 15 height 15
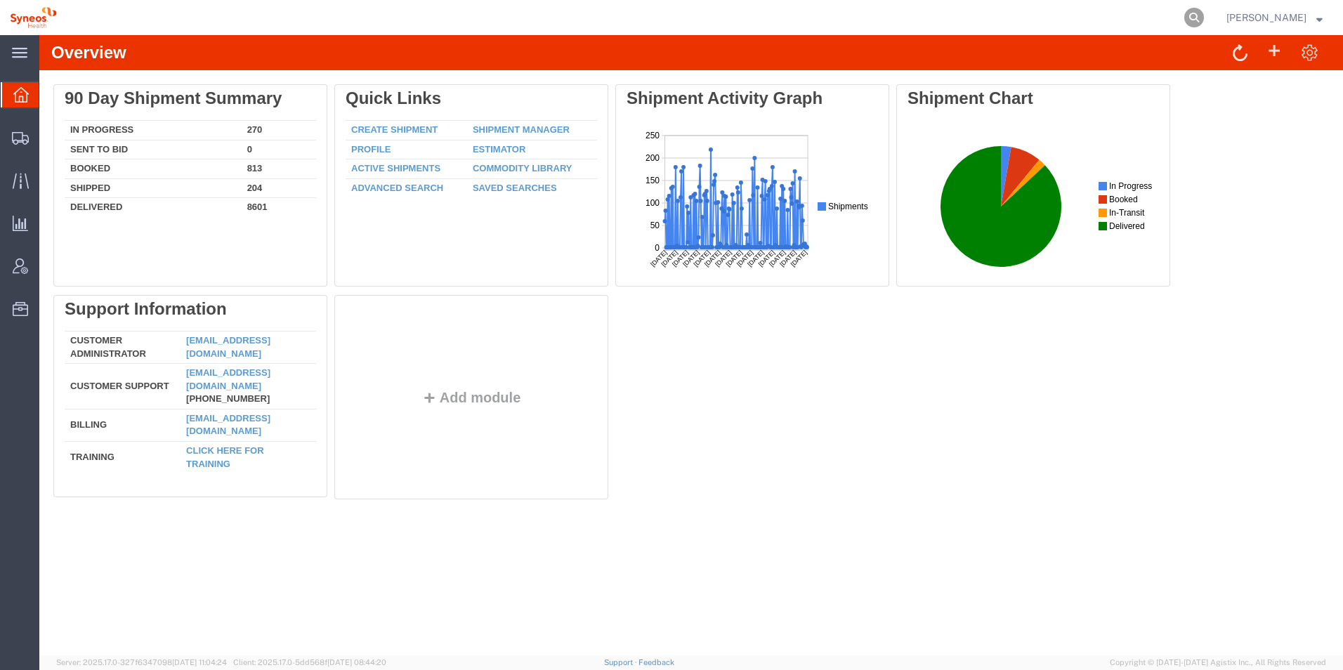
click at [1204, 15] on icon at bounding box center [1194, 18] width 20 height 20
paste input "56371248"
type input "56371248"
